Goal: Information Seeking & Learning: Learn about a topic

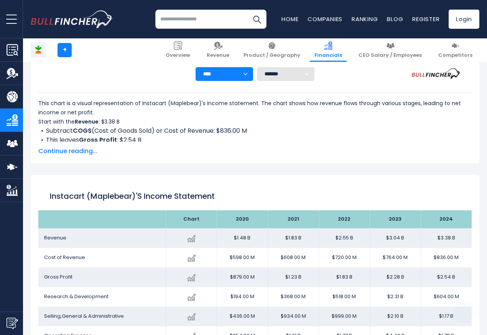
scroll to position [415, 0]
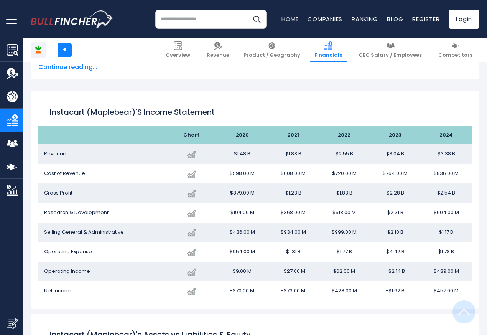
scroll to position [415, 0]
